Goal: Participate in discussion: Engage in conversation with other users on a specific topic

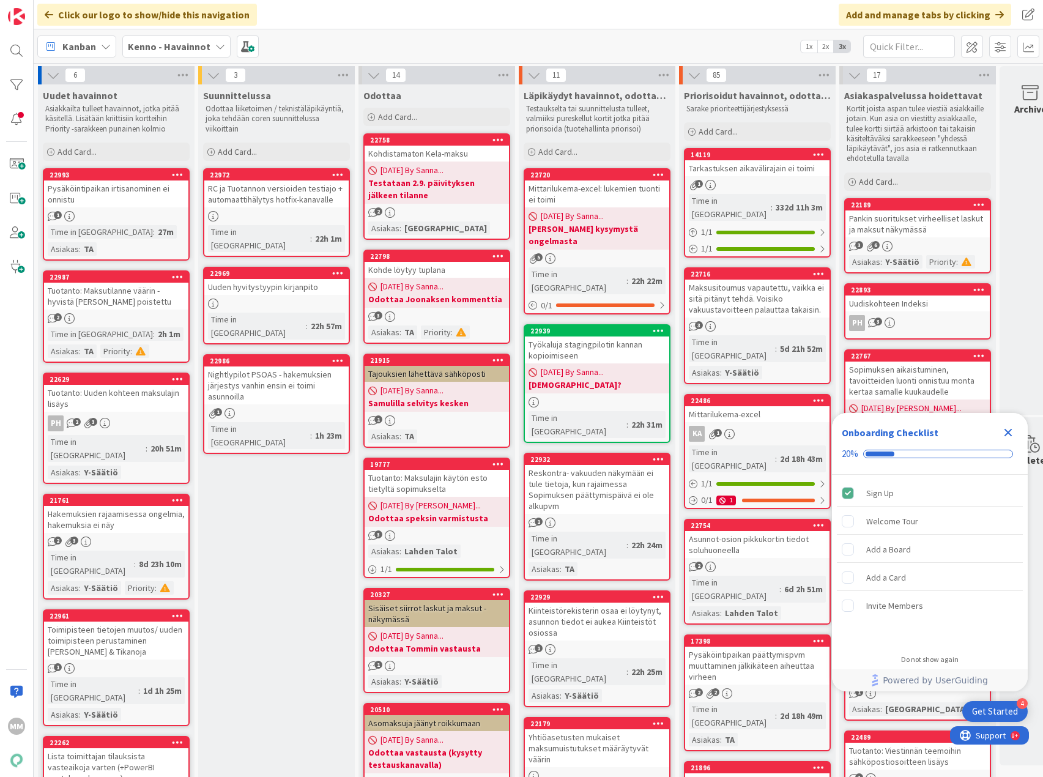
click at [283, 367] on div "Nightlypilot PSOAS - hakemuksien järjestys vanhin ensin ei toimi asunnoilla" at bounding box center [276, 386] width 144 height 38
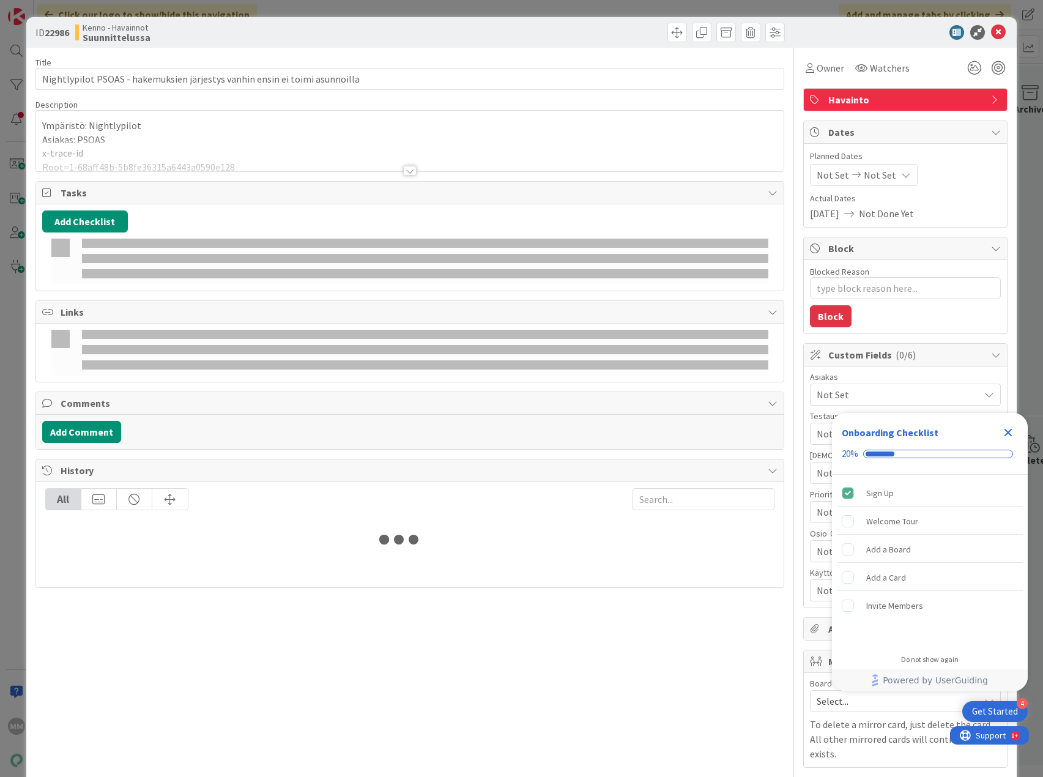
type textarea "x"
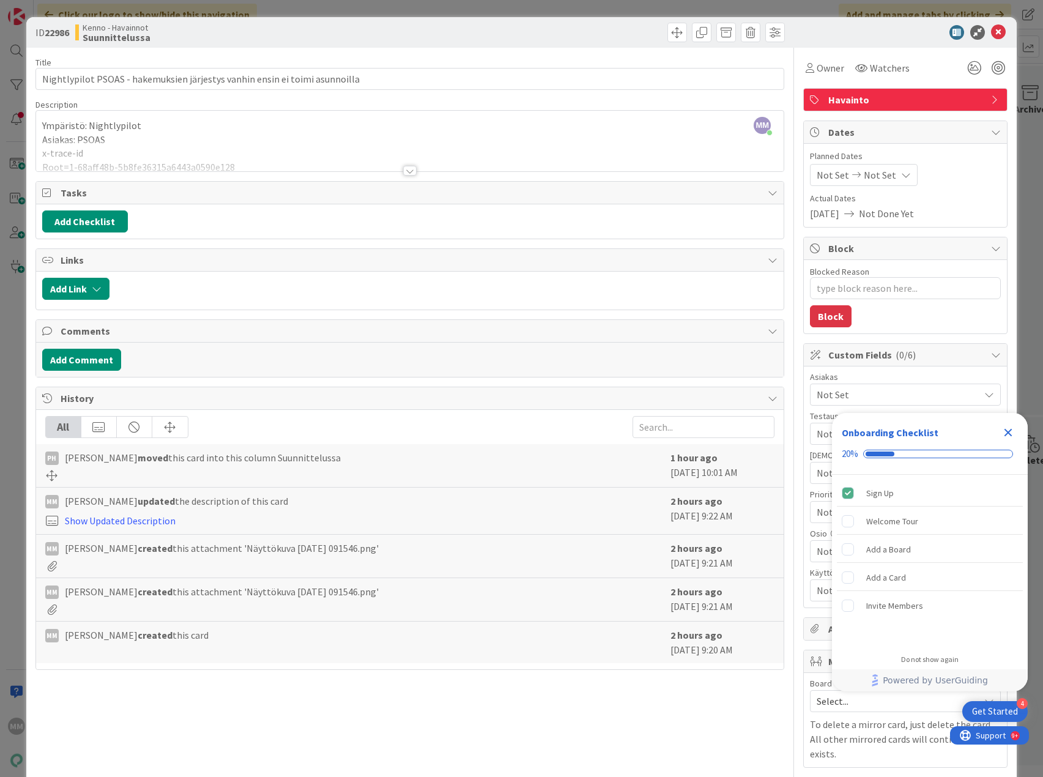
click at [406, 173] on div at bounding box center [409, 171] width 13 height 10
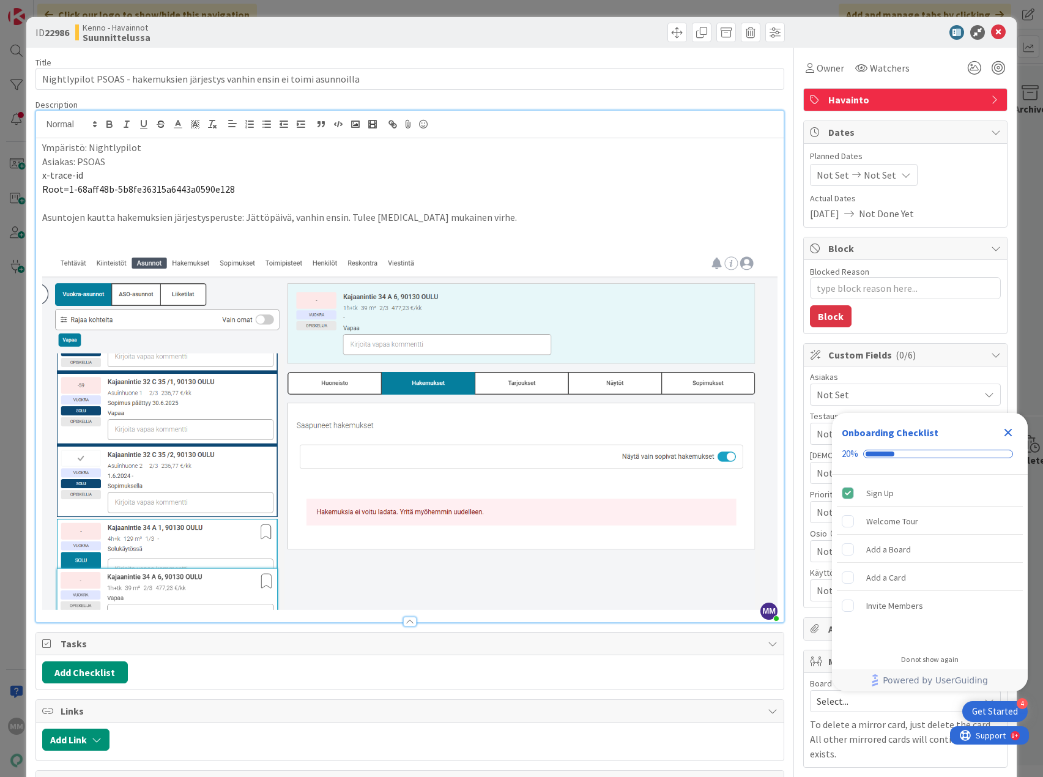
click at [1008, 432] on icon "Close Checklist" at bounding box center [1009, 433] width 8 height 8
